Goal: Transaction & Acquisition: Purchase product/service

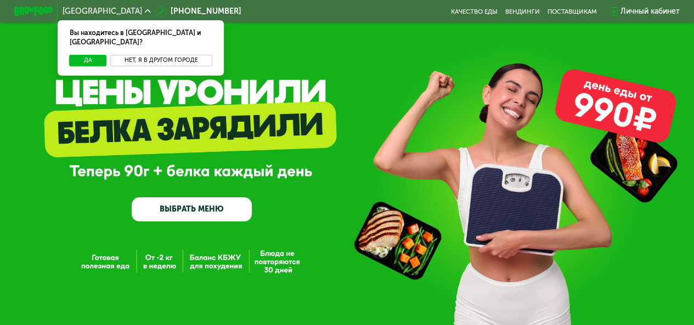
click at [161, 55] on button "Нет, я в другом городе" at bounding box center [161, 61] width 102 height 12
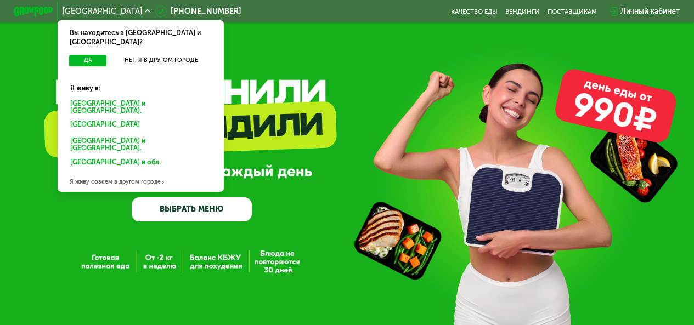
click at [125, 118] on div "Санкт-Петербурге и обл." at bounding box center [139, 125] width 150 height 15
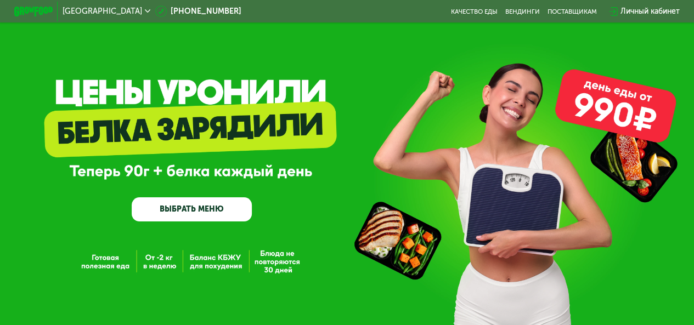
click at [645, 15] on div "Личный кабинет" at bounding box center [650, 11] width 59 height 12
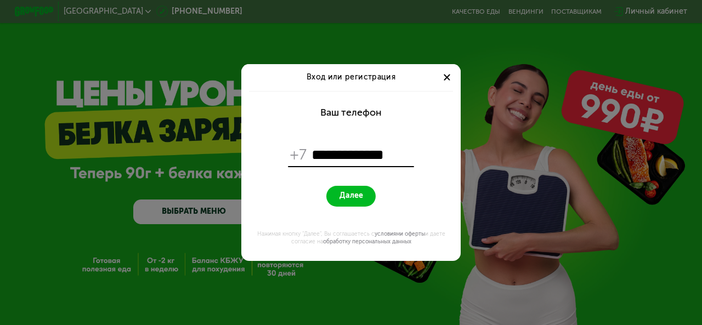
type input "**********"
click at [362, 189] on button "Далее" at bounding box center [350, 196] width 49 height 21
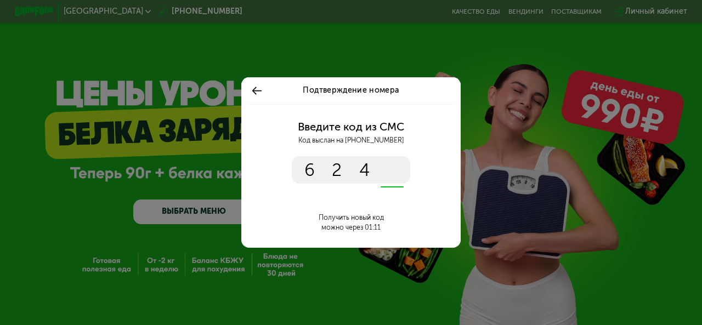
type input "****"
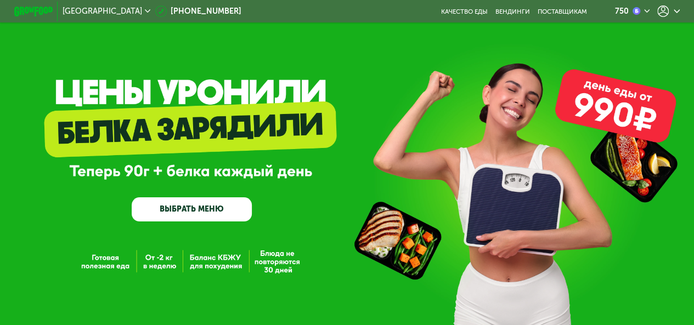
click at [679, 13] on icon at bounding box center [677, 11] width 6 height 6
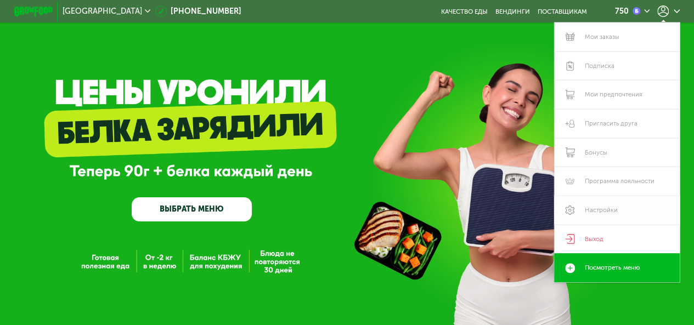
click at [615, 213] on link "Настройки" at bounding box center [616, 210] width 125 height 29
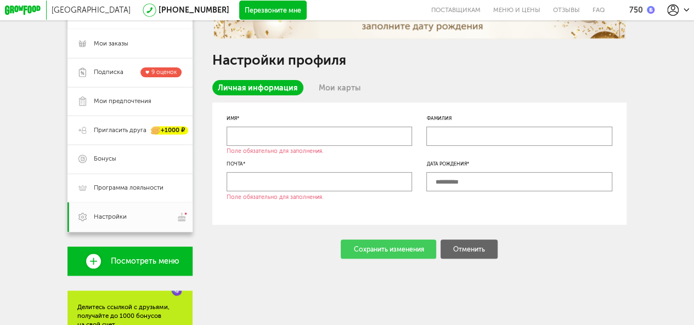
scroll to position [132, 0]
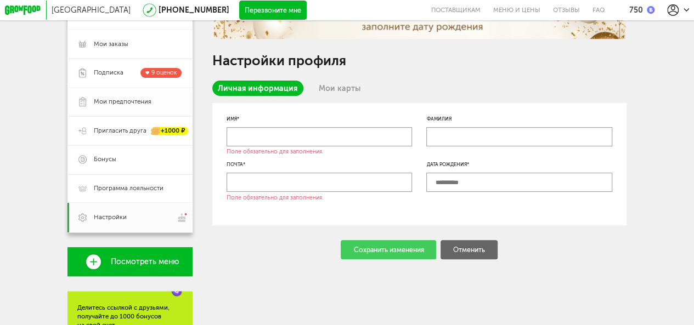
click at [147, 103] on span "Мои предпочтения" at bounding box center [123, 102] width 58 height 9
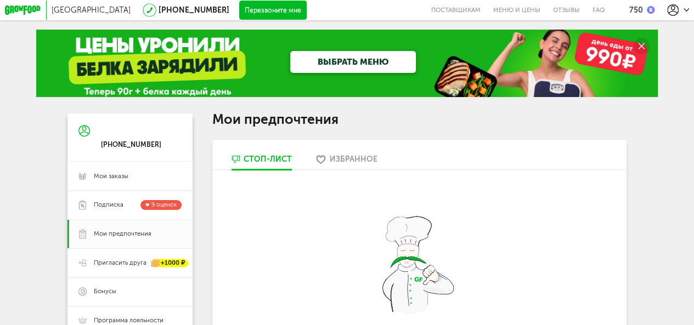
scroll to position [31, 0]
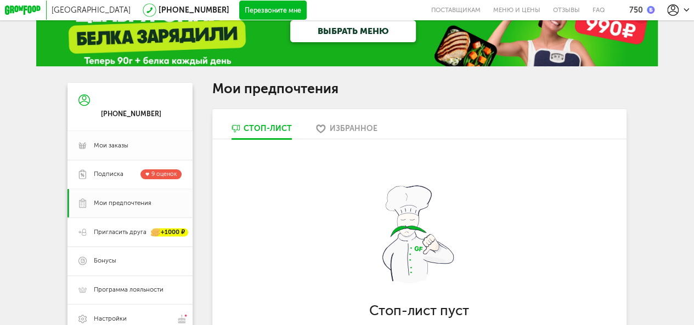
click at [117, 148] on span "Мои заказы" at bounding box center [111, 146] width 35 height 9
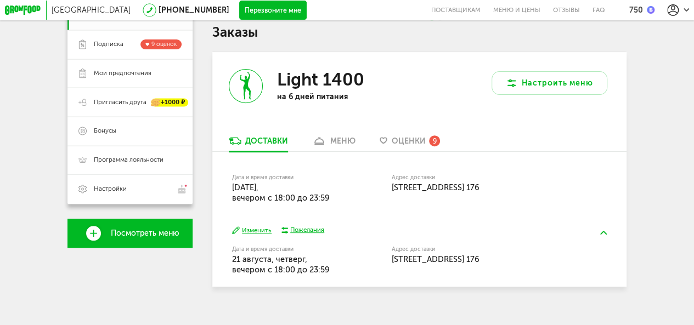
scroll to position [156, 0]
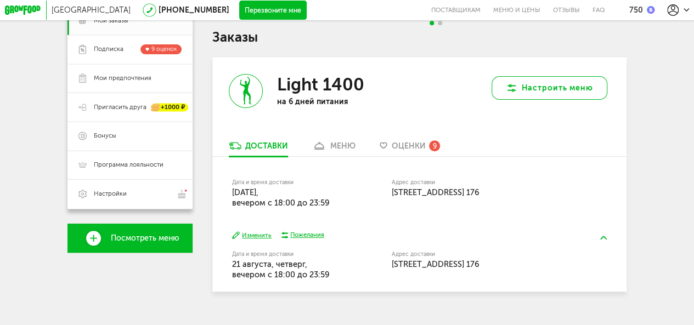
click at [562, 91] on button "Настроить меню" at bounding box center [550, 87] width 116 height 23
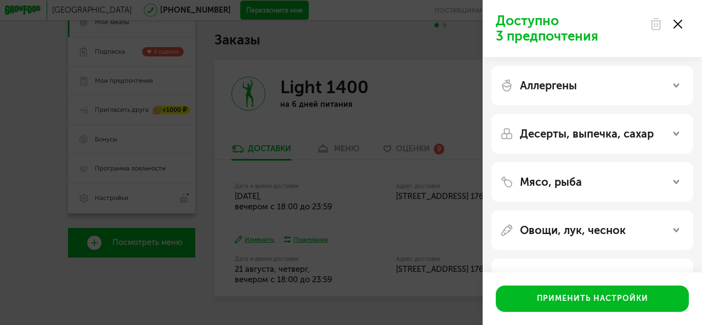
click at [449, 99] on div "Доступно 3 предпочтения Аллергены Десерты, выпечка, сахар Мясо, рыба Овощи, лук…" at bounding box center [351, 162] width 702 height 325
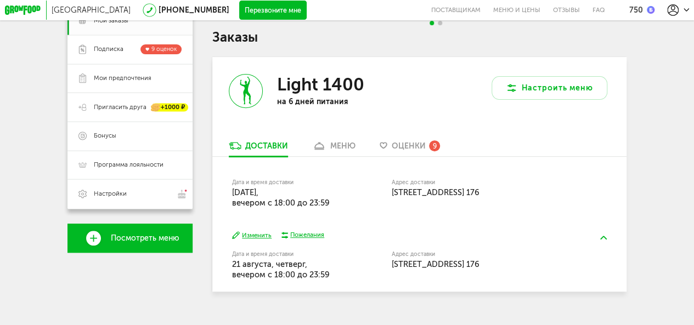
click at [263, 240] on button "Изменить" at bounding box center [252, 235] width 40 height 9
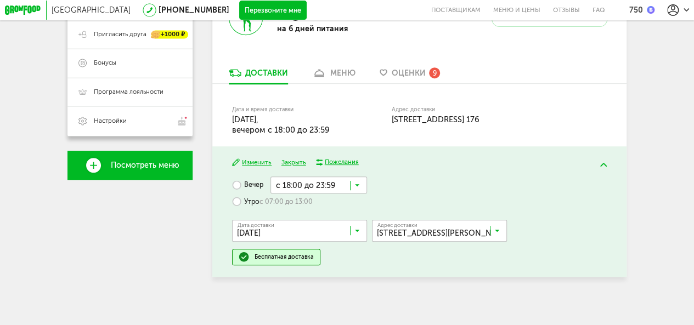
scroll to position [235, 0]
click at [349, 160] on div "Пожелания" at bounding box center [342, 161] width 34 height 9
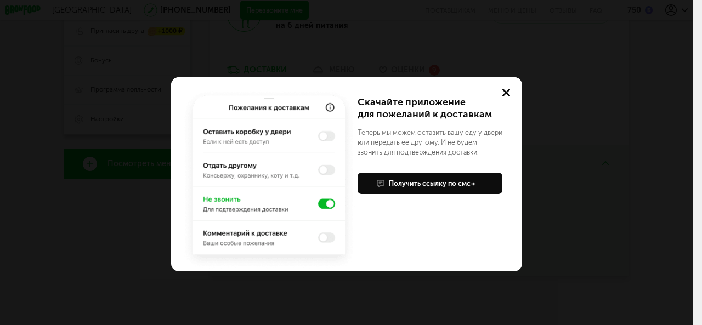
click at [510, 89] on button at bounding box center [506, 92] width 31 height 31
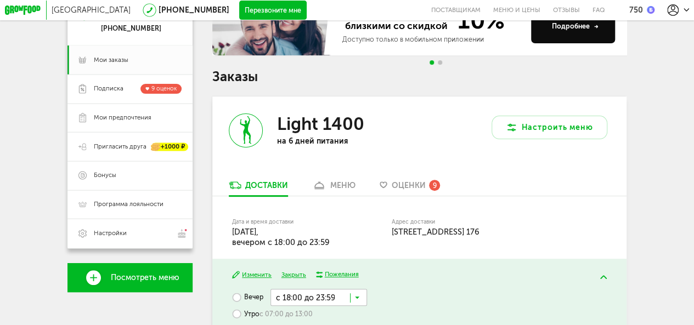
scroll to position [132, 0]
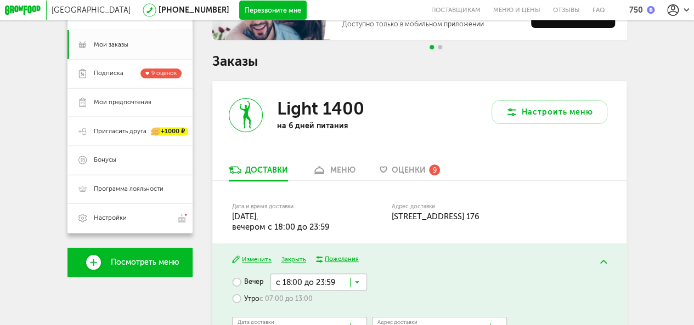
click at [148, 261] on link "Посмотреть меню" at bounding box center [129, 262] width 125 height 29
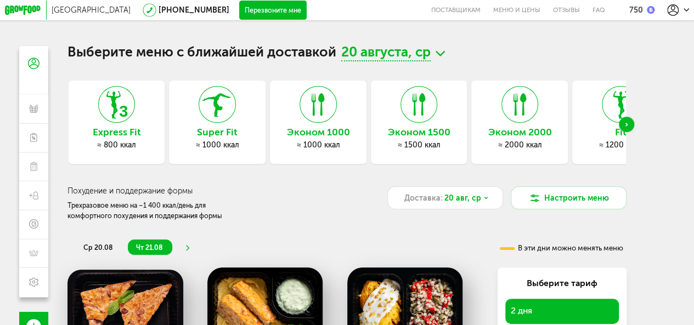
click at [631, 123] on div "Next slide" at bounding box center [626, 124] width 15 height 15
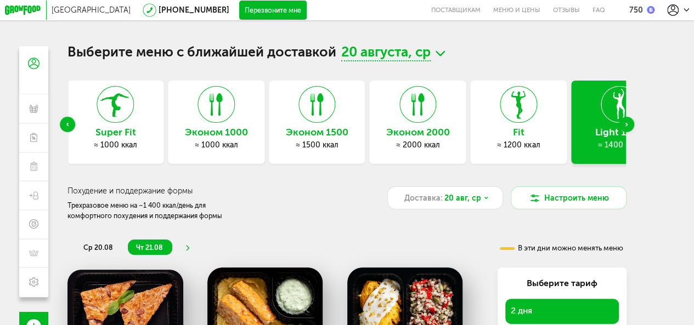
click at [631, 123] on div "Next slide" at bounding box center [626, 124] width 15 height 15
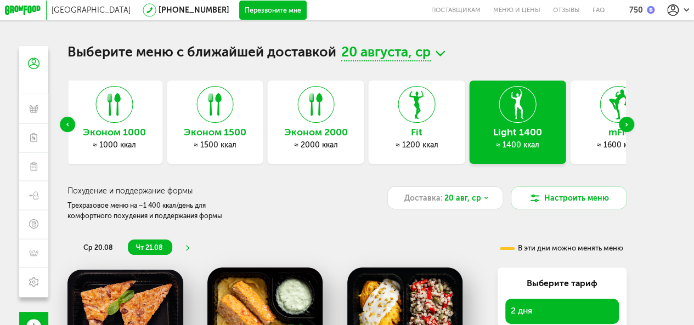
click at [631, 123] on div "Next slide" at bounding box center [626, 124] width 15 height 15
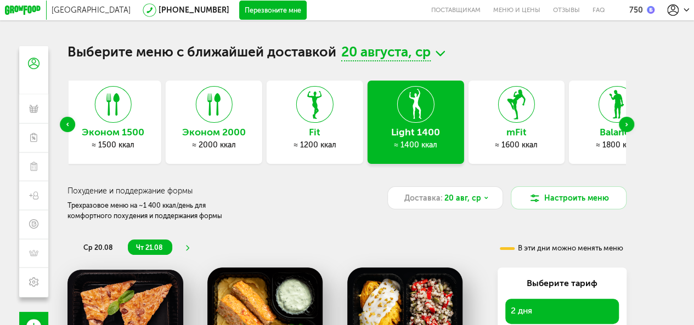
click at [631, 123] on div "Next slide" at bounding box center [626, 124] width 15 height 15
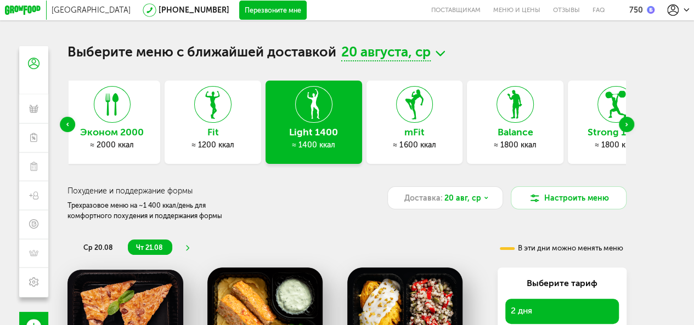
click at [631, 123] on div "Next slide" at bounding box center [626, 124] width 15 height 15
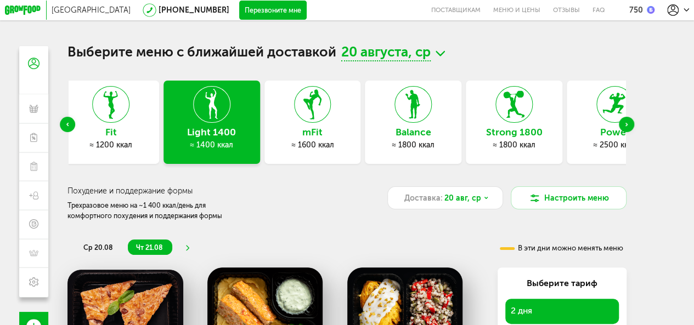
click at [631, 123] on div "Next slide" at bounding box center [626, 124] width 15 height 15
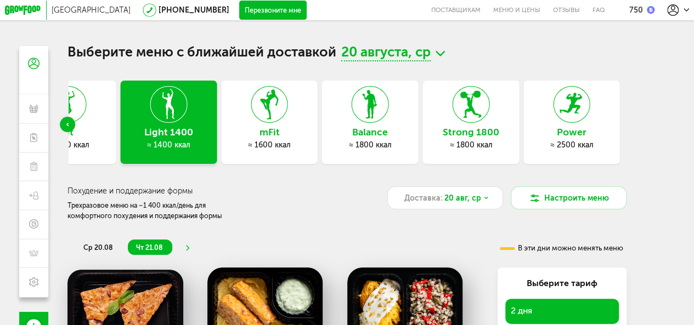
click at [631, 123] on div "Выберите меню с ближайшей доставкой [DATE] Express Fit ≈ 800 ккал Super Fit ≈ 1…" at bounding box center [347, 208] width 578 height 325
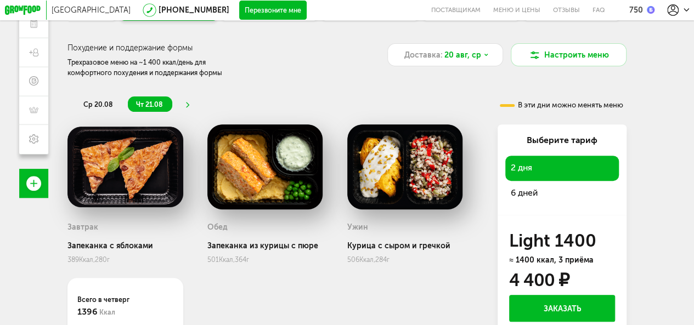
scroll to position [144, 0]
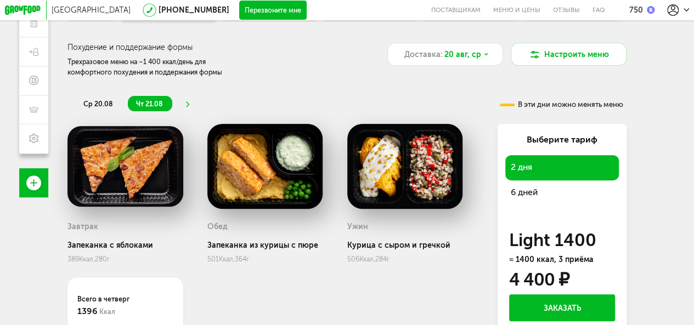
click at [529, 171] on span "2 дня" at bounding box center [521, 167] width 21 height 10
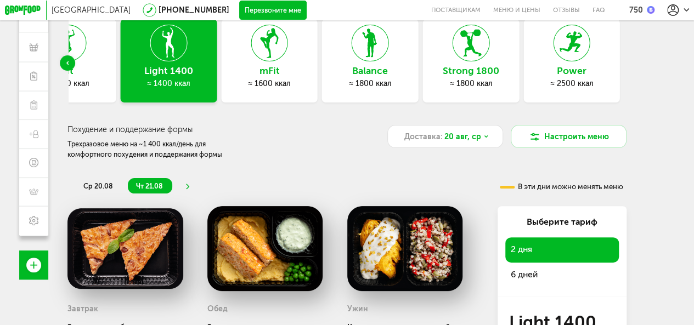
scroll to position [59, 0]
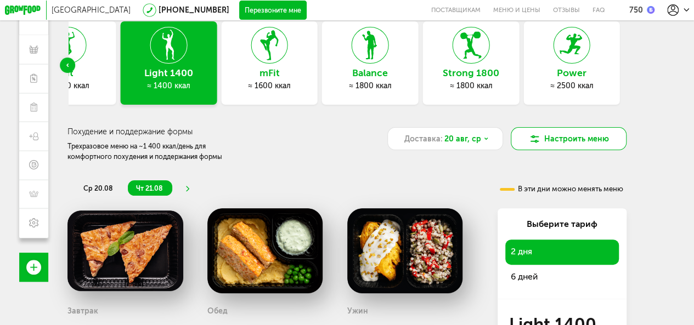
click at [555, 137] on button "Настроить меню" at bounding box center [569, 138] width 116 height 23
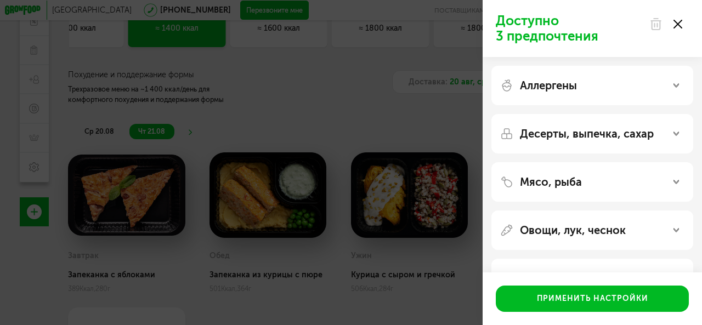
click at [677, 22] on icon at bounding box center [678, 24] width 9 height 9
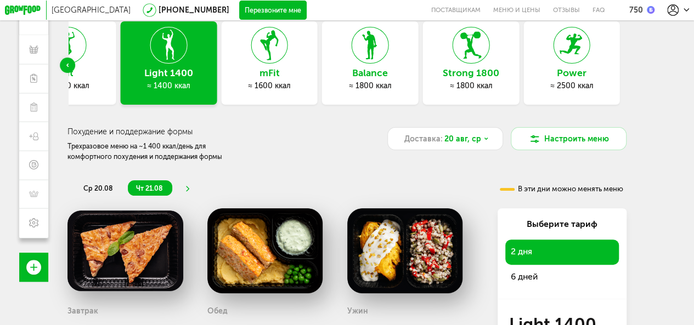
click at [98, 57] on div "Fit ≈ 1200 ккал" at bounding box center [68, 62] width 97 height 83
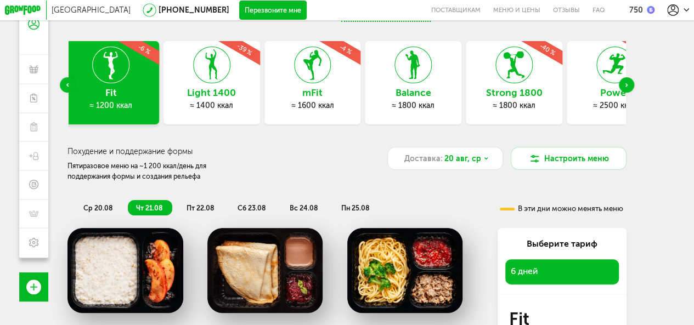
scroll to position [40, 0]
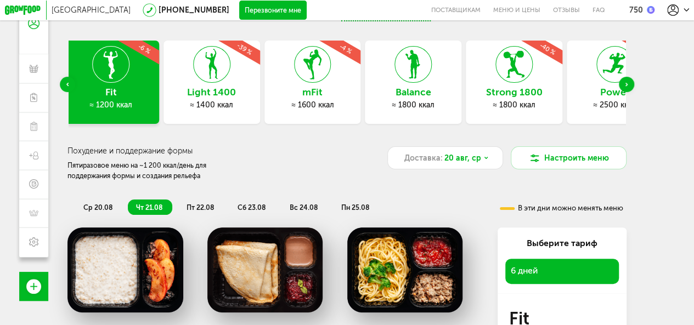
click at [61, 83] on div "Previous slide" at bounding box center [67, 84] width 15 height 15
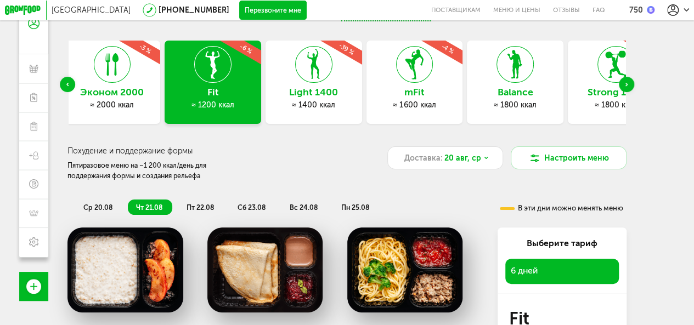
click at [111, 87] on div "Эконом 2000 ≈ 2000 ккал -3 %" at bounding box center [112, 82] width 97 height 83
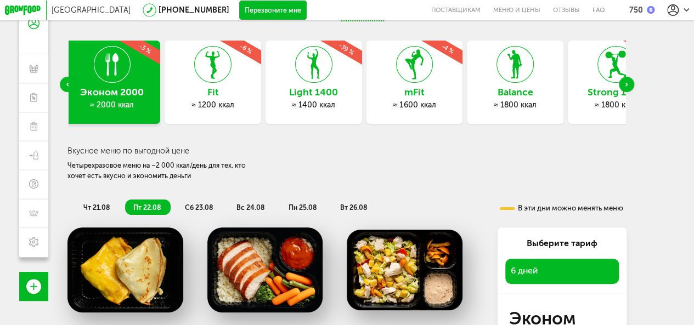
click at [401, 69] on icon at bounding box center [414, 64] width 36 height 37
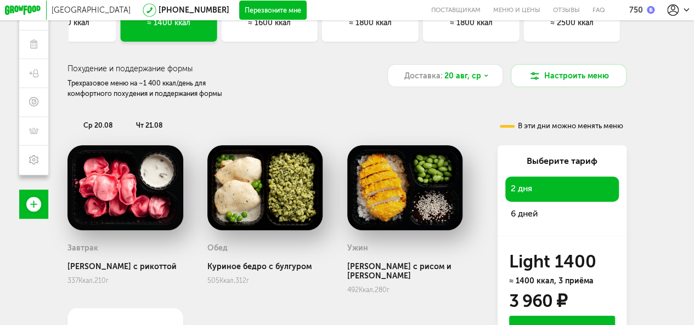
scroll to position [0, 0]
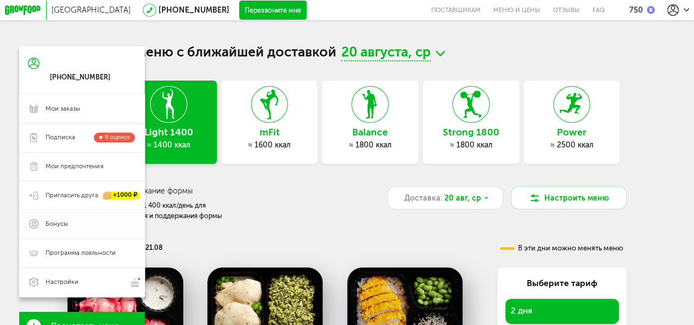
click at [69, 229] on span "Бонусы" at bounding box center [90, 224] width 89 height 9
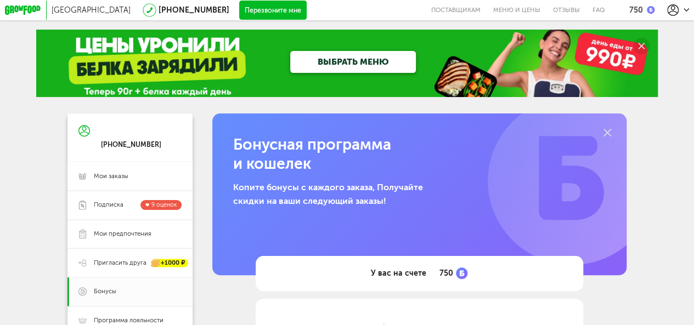
click at [337, 64] on link "ВЫБРАТЬ МЕНЮ" at bounding box center [352, 62] width 125 height 22
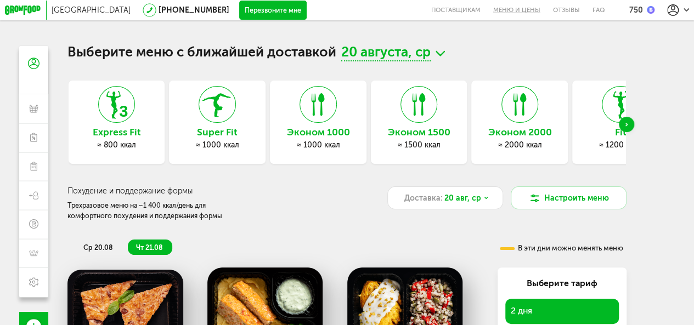
click at [529, 9] on link "Меню и цены" at bounding box center [517, 10] width 60 height 20
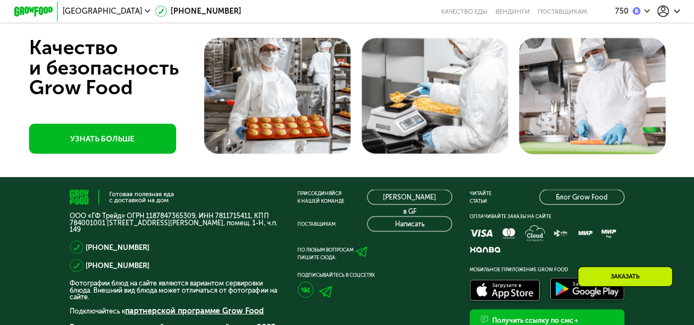
scroll to position [3071, 0]
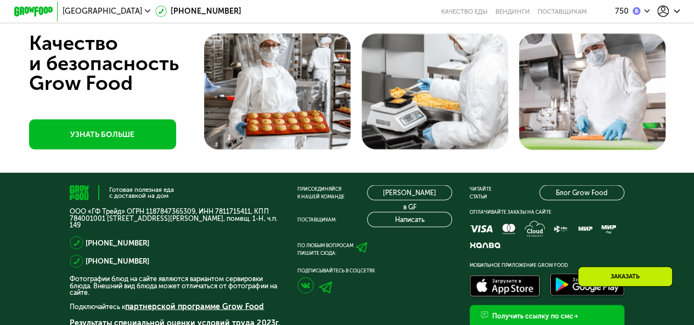
click at [363, 252] on use at bounding box center [362, 247] width 12 height 10
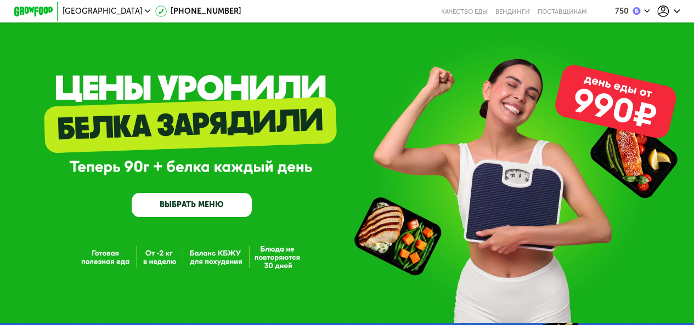
scroll to position [0, 0]
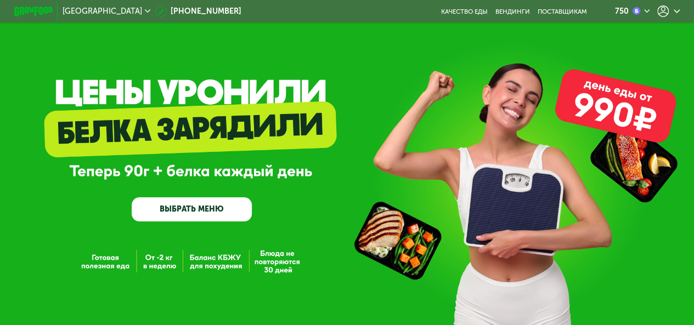
click at [214, 211] on link "ВЫБРАТЬ МЕНЮ" at bounding box center [192, 210] width 120 height 24
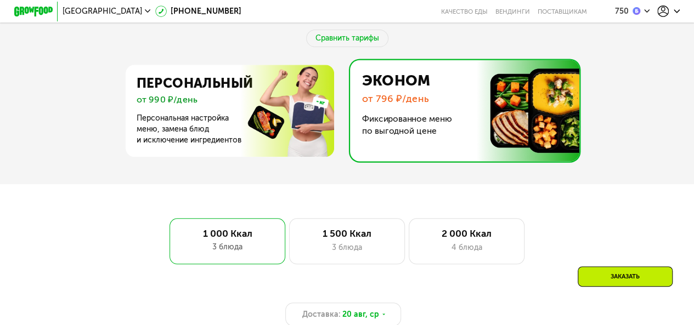
scroll to position [422, 0]
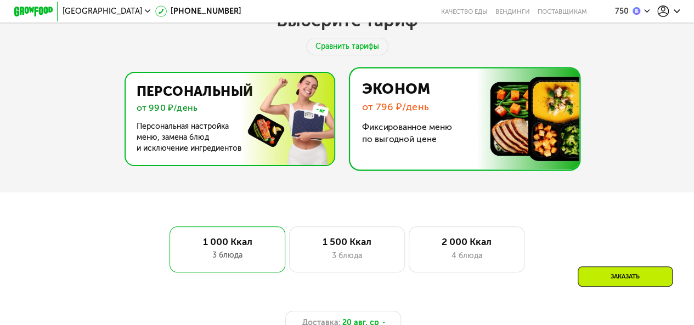
click at [213, 116] on img at bounding box center [226, 119] width 213 height 92
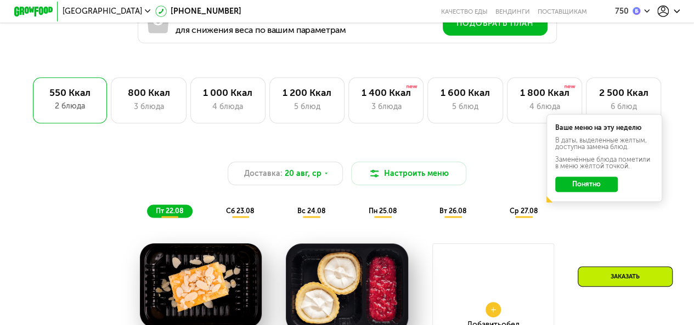
scroll to position [568, 0]
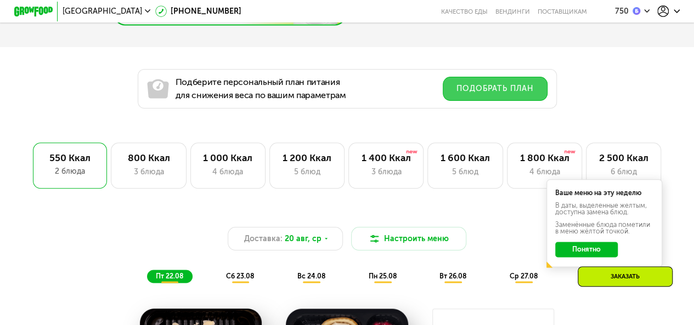
click at [484, 97] on button "Подобрать план" at bounding box center [495, 89] width 105 height 24
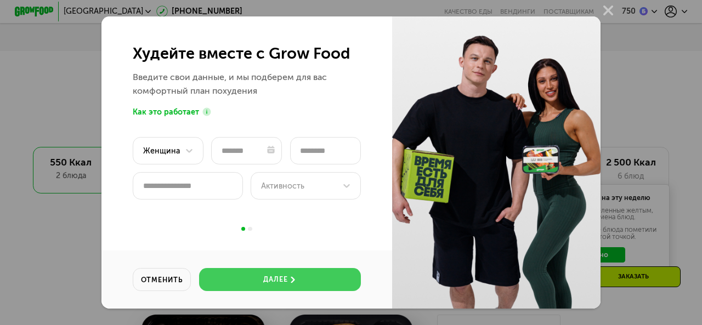
click at [283, 283] on div "далее" at bounding box center [275, 280] width 24 height 10
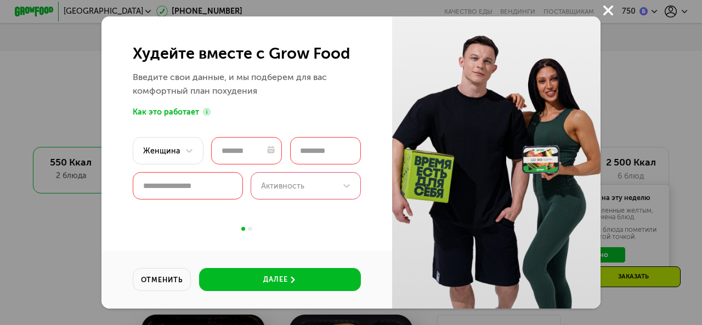
click at [610, 9] on use at bounding box center [609, 10] width 10 height 10
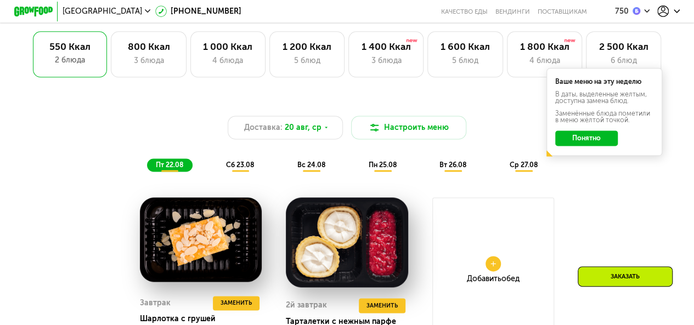
scroll to position [640, 0]
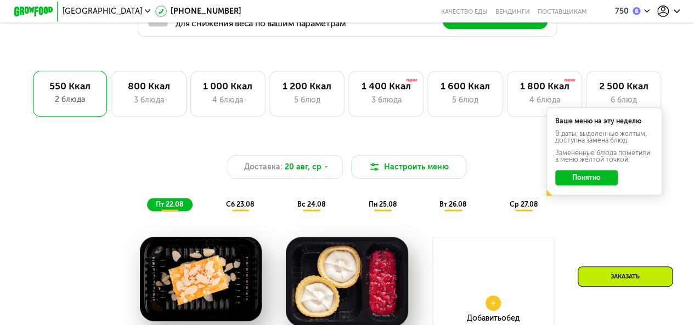
drag, startPoint x: 698, startPoint y: 70, endPoint x: 697, endPoint y: 76, distance: 6.7
click at [435, 171] on button "Настроить меню" at bounding box center [409, 166] width 116 height 23
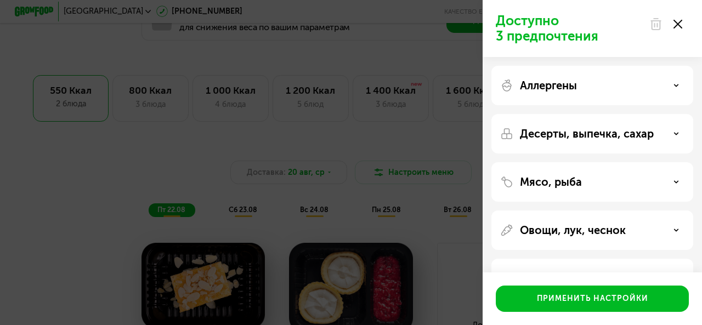
click at [680, 23] on icon at bounding box center [678, 24] width 9 height 9
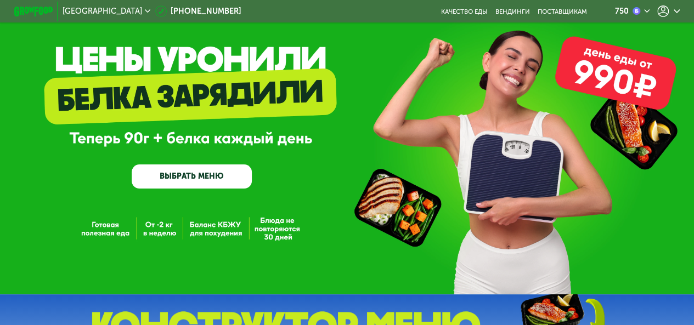
scroll to position [0, 0]
